Goal: Browse casually

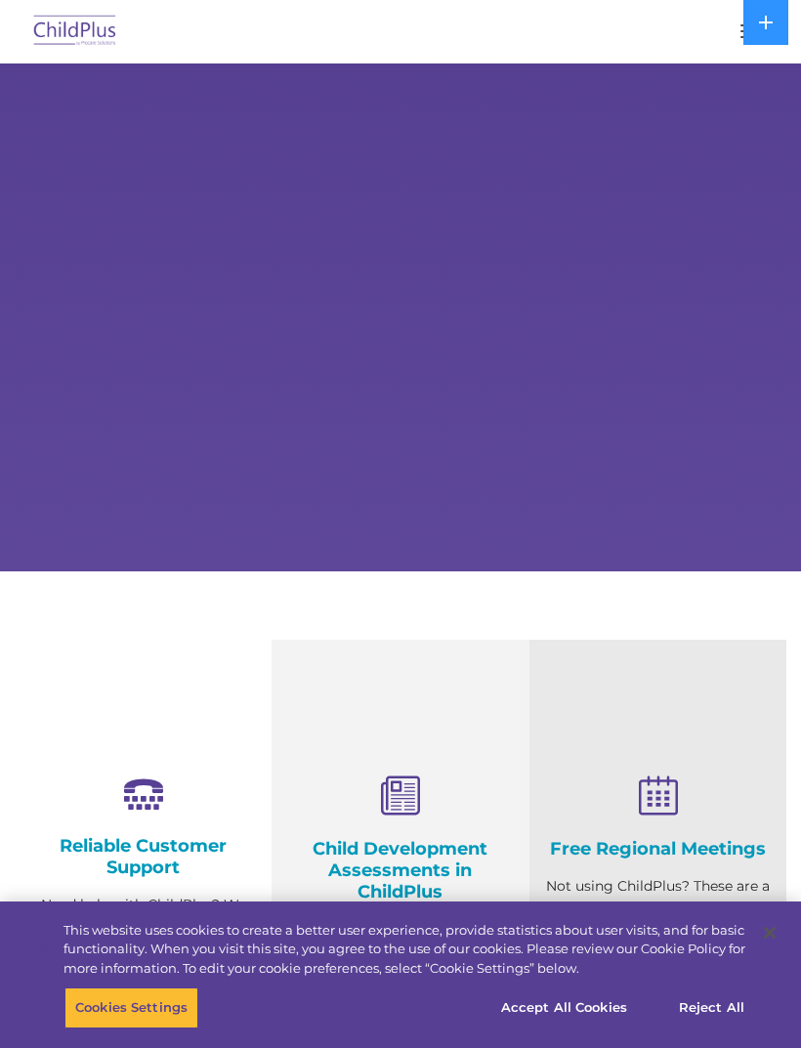
scroll to position [529, 0]
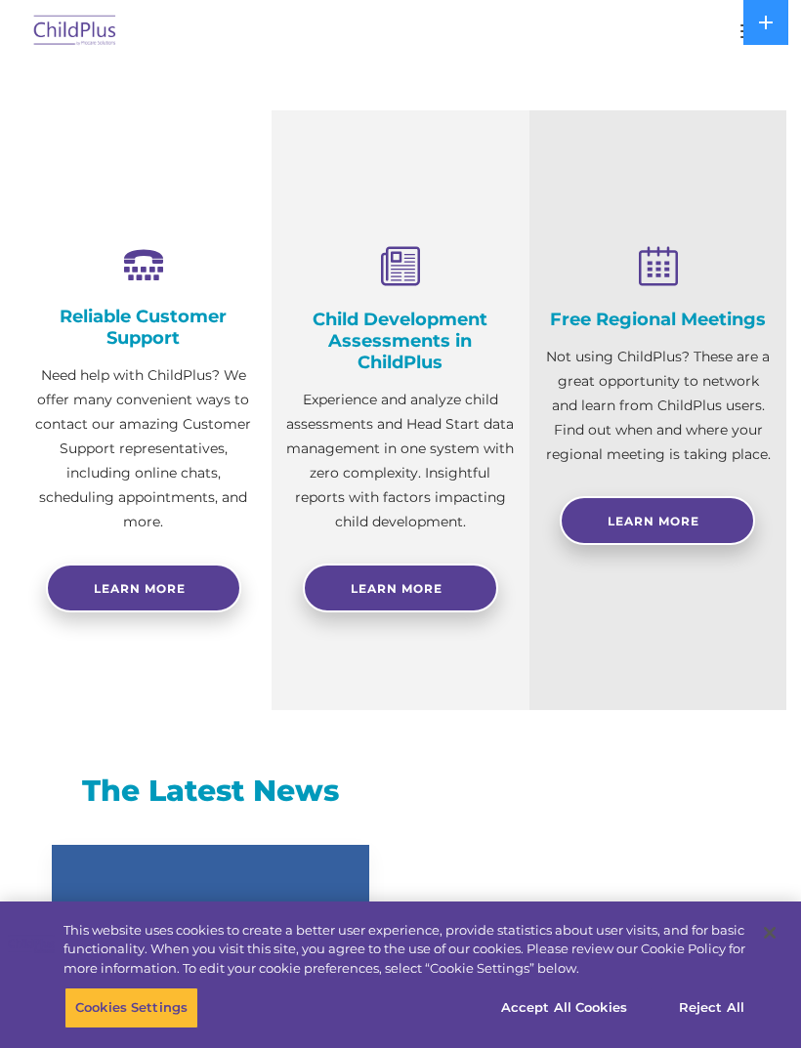
select select "MEDIUM"
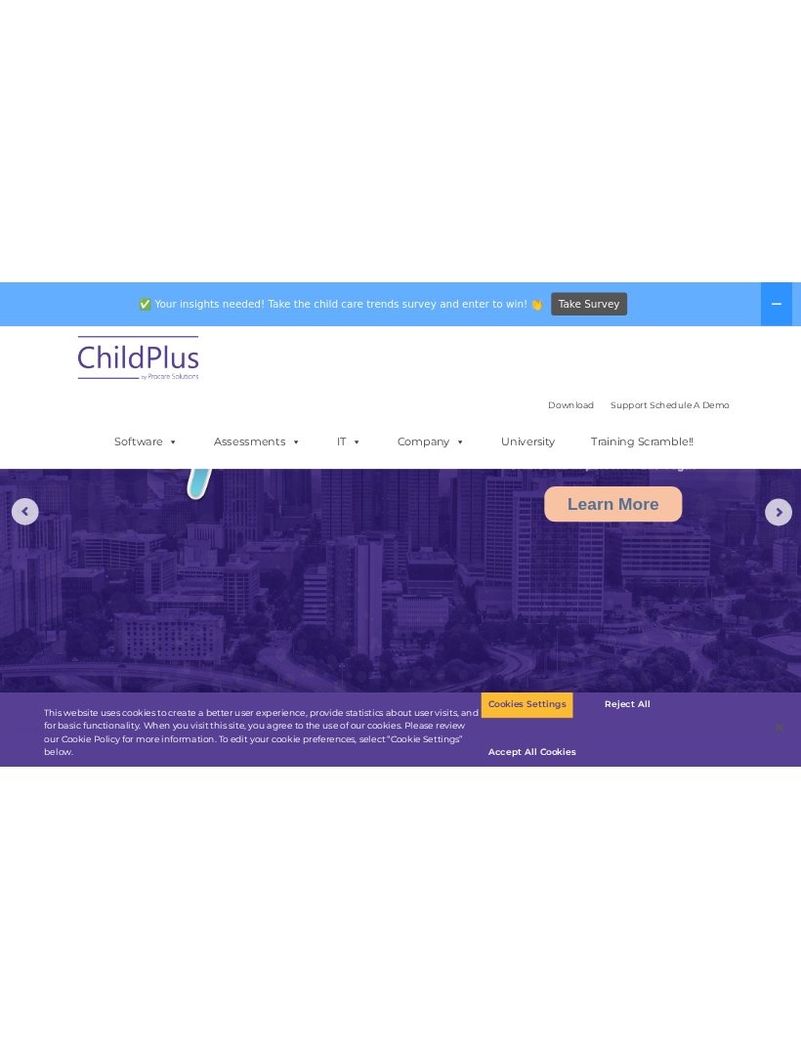
scroll to position [0, 0]
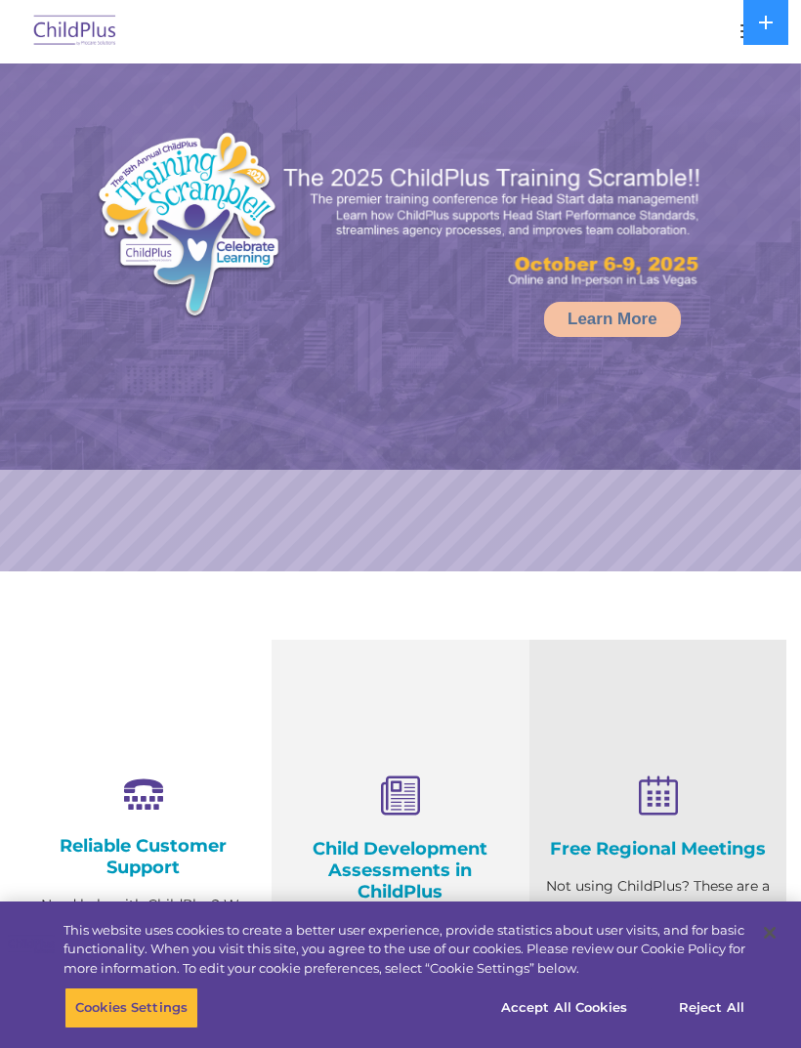
select select "MEDIUM"
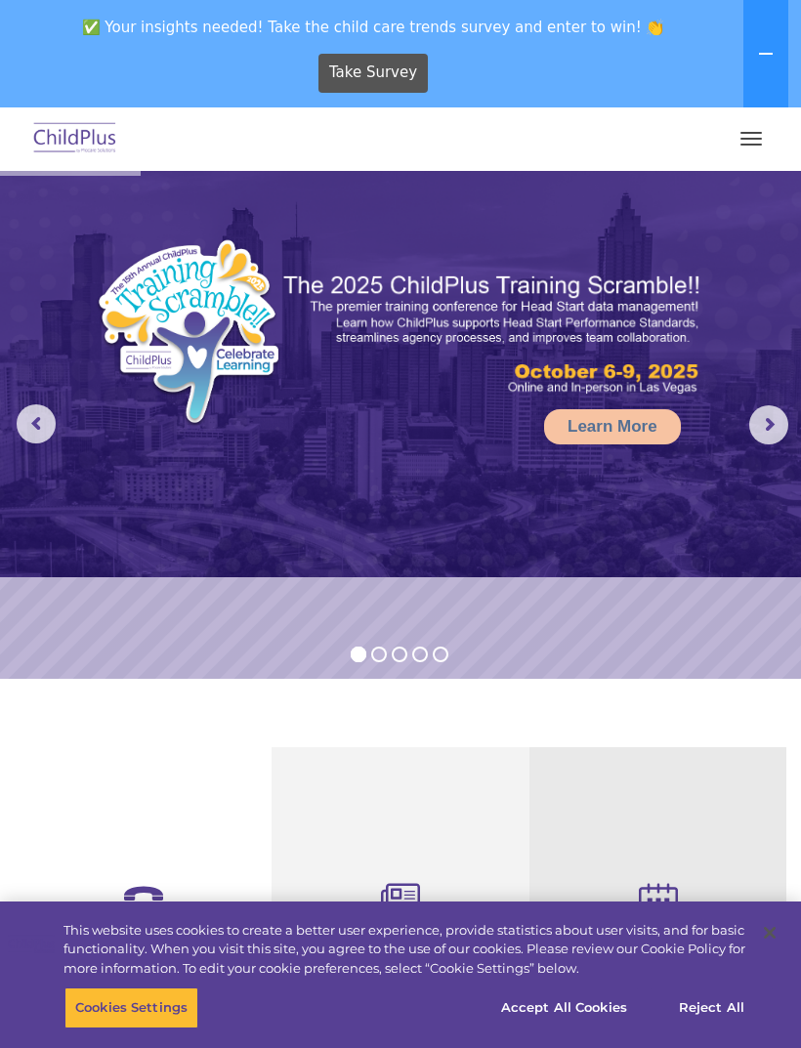
click at [762, 131] on button "button" at bounding box center [750, 138] width 41 height 31
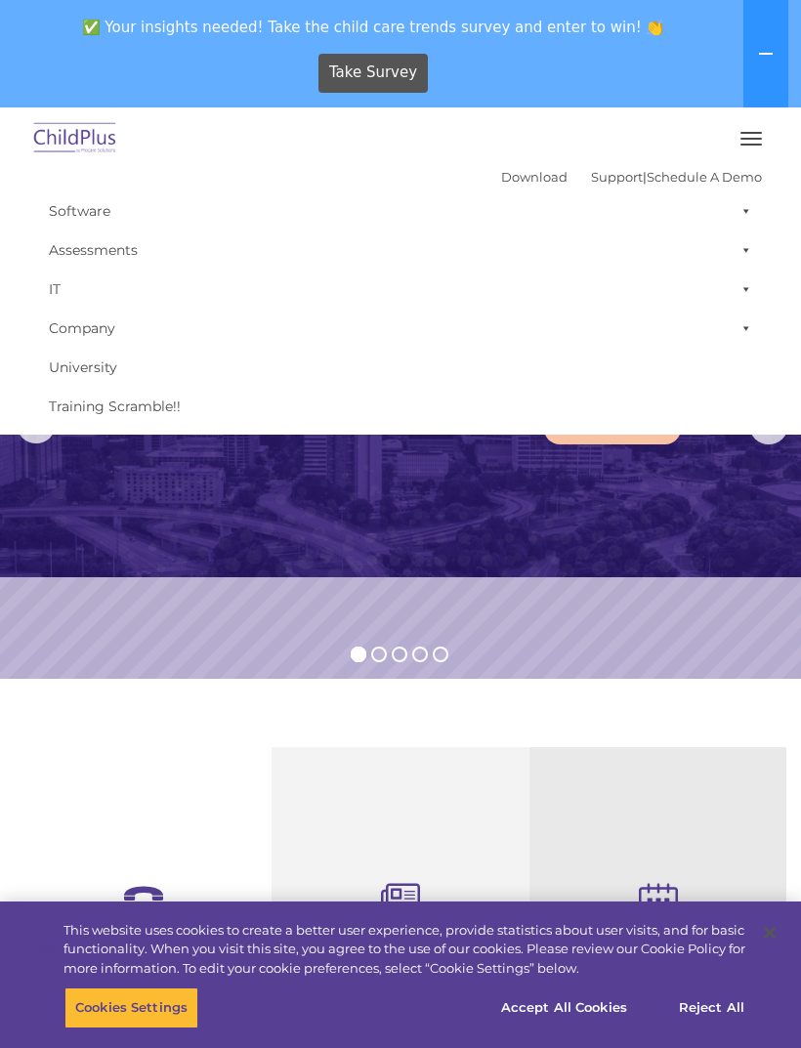
click at [653, 597] on rs-slide "Learn More" at bounding box center [400, 425] width 801 height 508
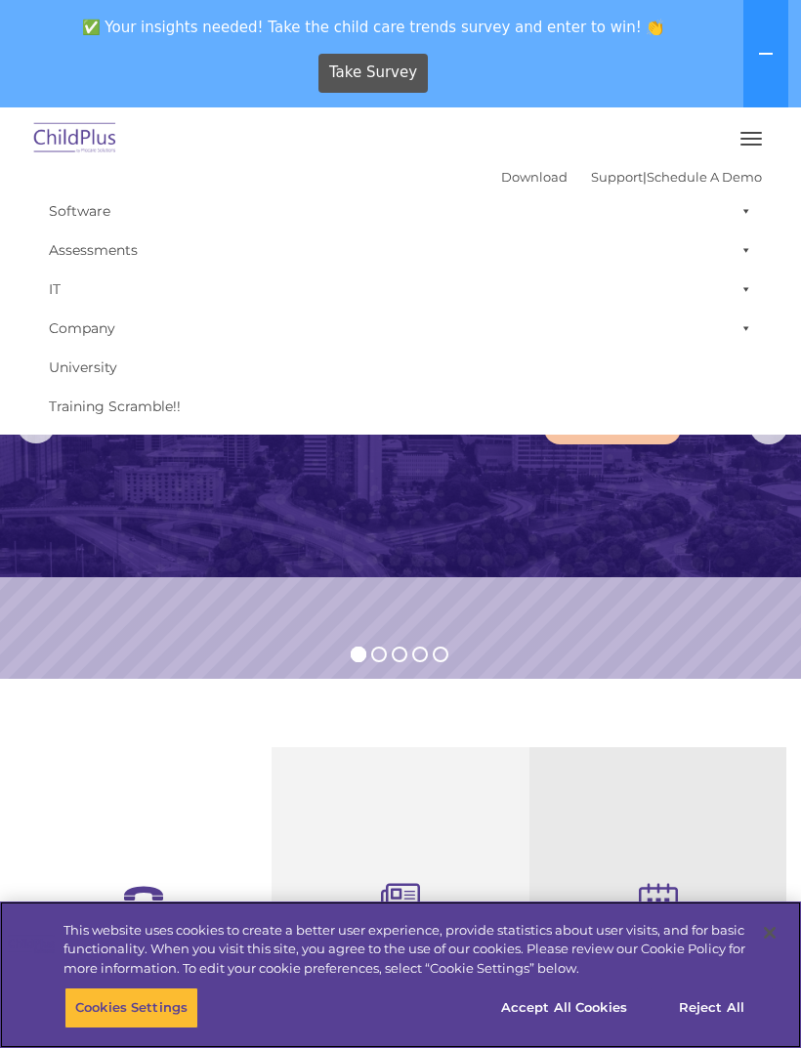
click at [613, 1012] on button "Accept All Cookies" at bounding box center [563, 1007] width 147 height 41
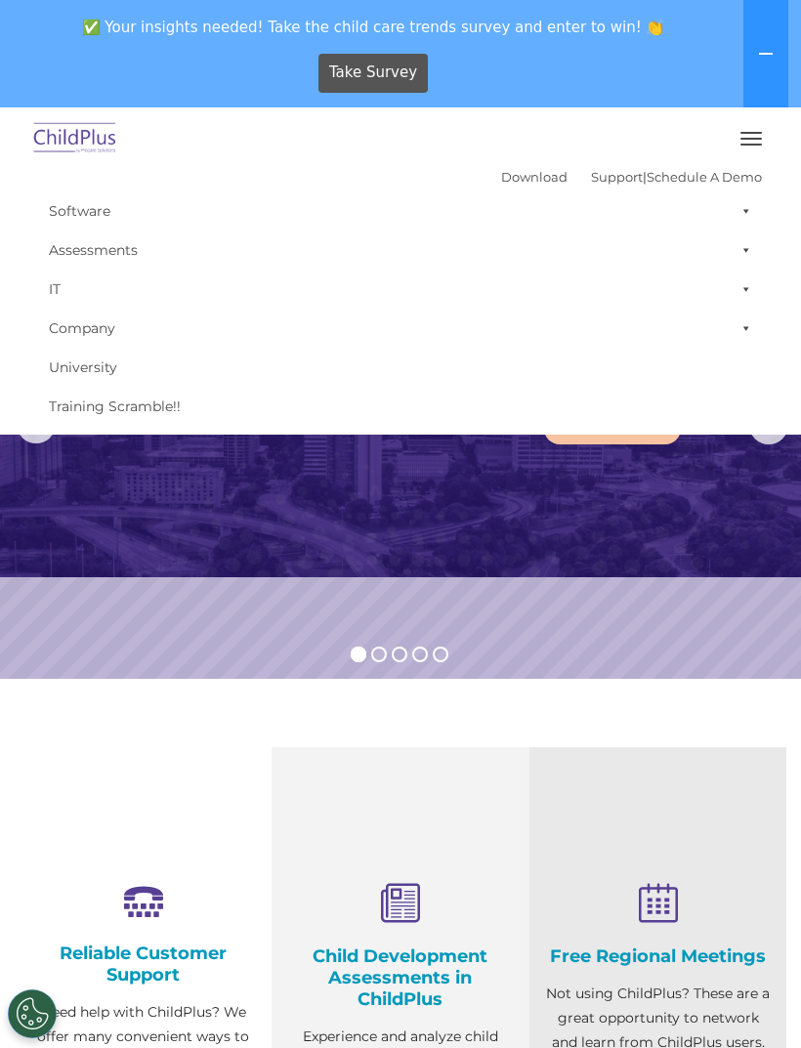
click at [762, 60] on icon at bounding box center [766, 54] width 16 height 16
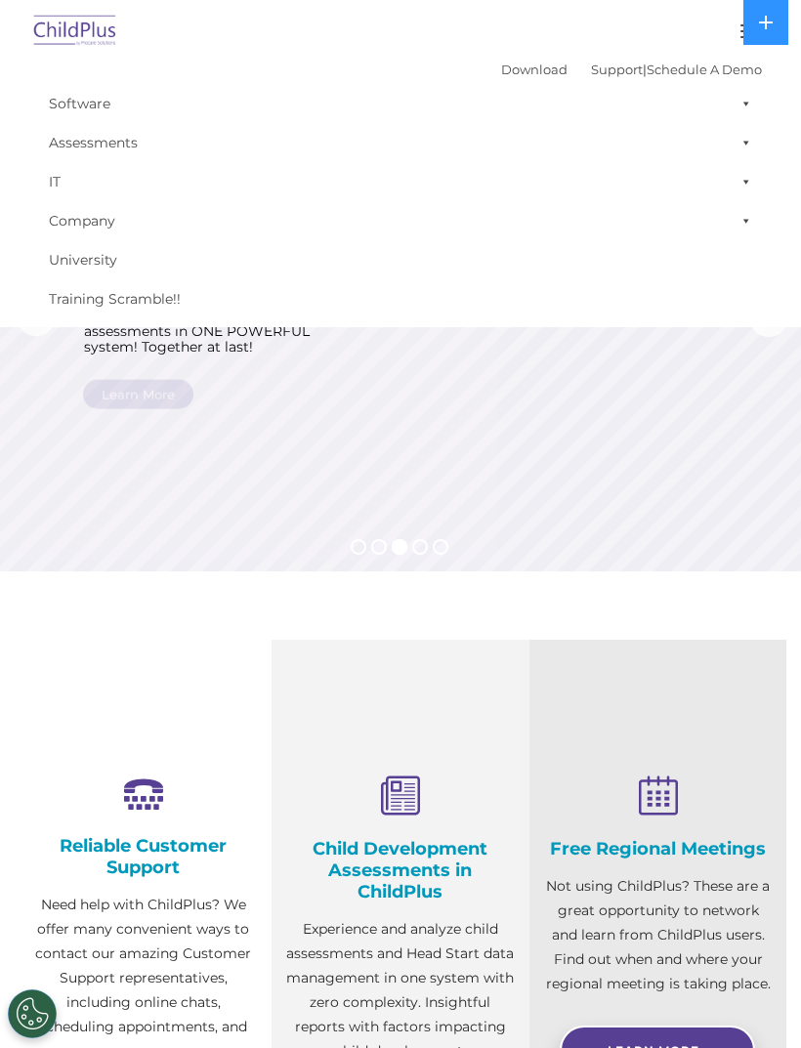
click at [653, 425] on rs-layer at bounding box center [400, 317] width 801 height 508
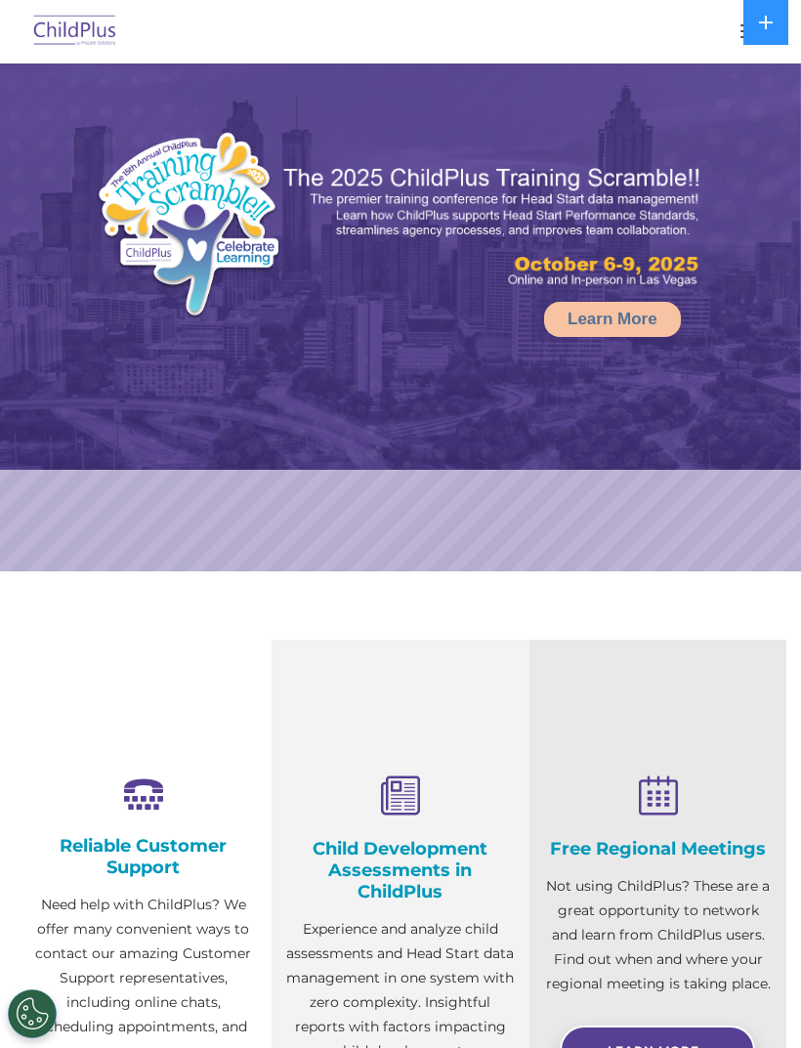
select select "MEDIUM"
